Goal: Transaction & Acquisition: Purchase product/service

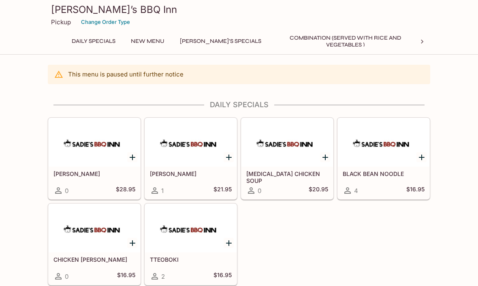
click at [110, 19] on button "Change Order Type" at bounding box center [105, 22] width 56 height 13
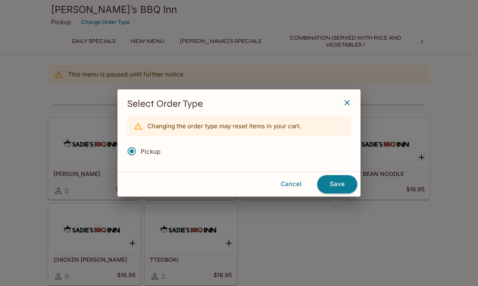
click at [340, 186] on button "Save" at bounding box center [337, 184] width 40 height 18
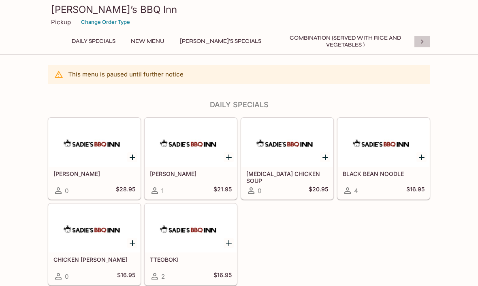
click at [426, 43] on icon at bounding box center [422, 42] width 8 height 8
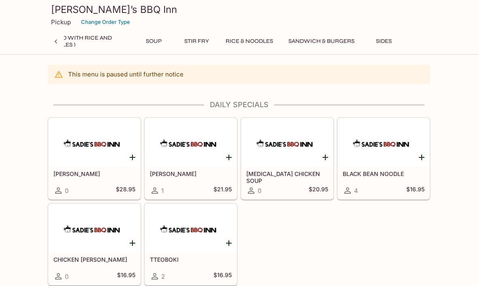
click at [221, 42] on button "Rice & Noodles" at bounding box center [249, 41] width 56 height 11
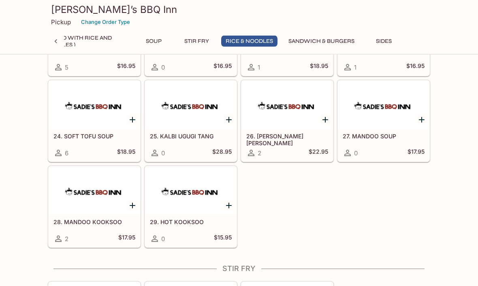
scroll to position [1414, 0]
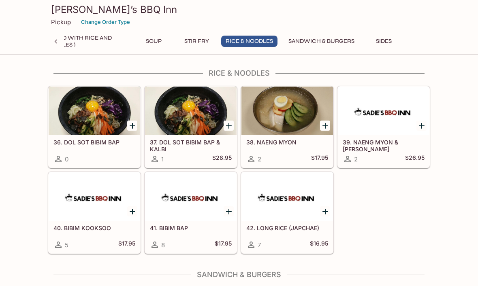
click at [299, 229] on h5 "42. LONG RICE (JAPCHAE)" at bounding box center [287, 228] width 82 height 7
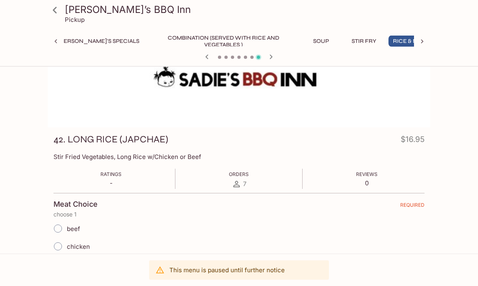
scroll to position [73, 0]
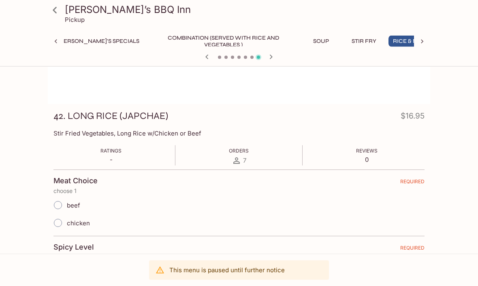
click at [65, 207] on input "beef" at bounding box center [57, 205] width 17 height 17
radio input "true"
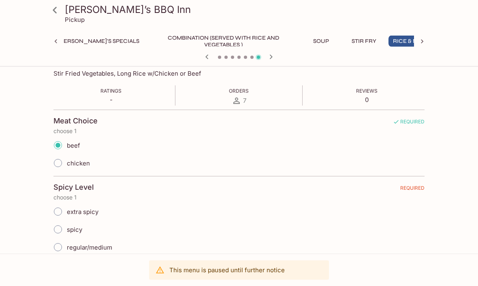
scroll to position [181, 0]
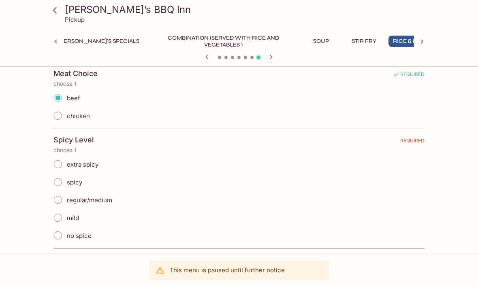
click at [64, 203] on input "regular/medium" at bounding box center [57, 200] width 17 height 17
radio input "true"
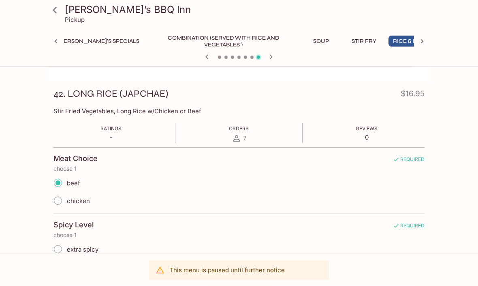
scroll to position [18, 0]
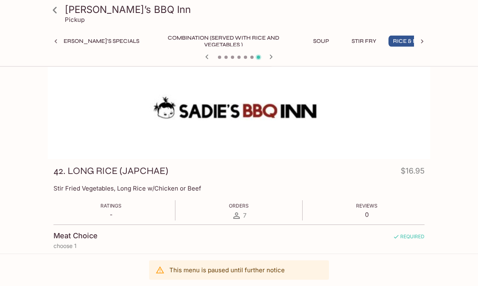
click at [408, 176] on h4 "$16.95" at bounding box center [413, 173] width 24 height 16
